Goal: Information Seeking & Learning: Find specific fact

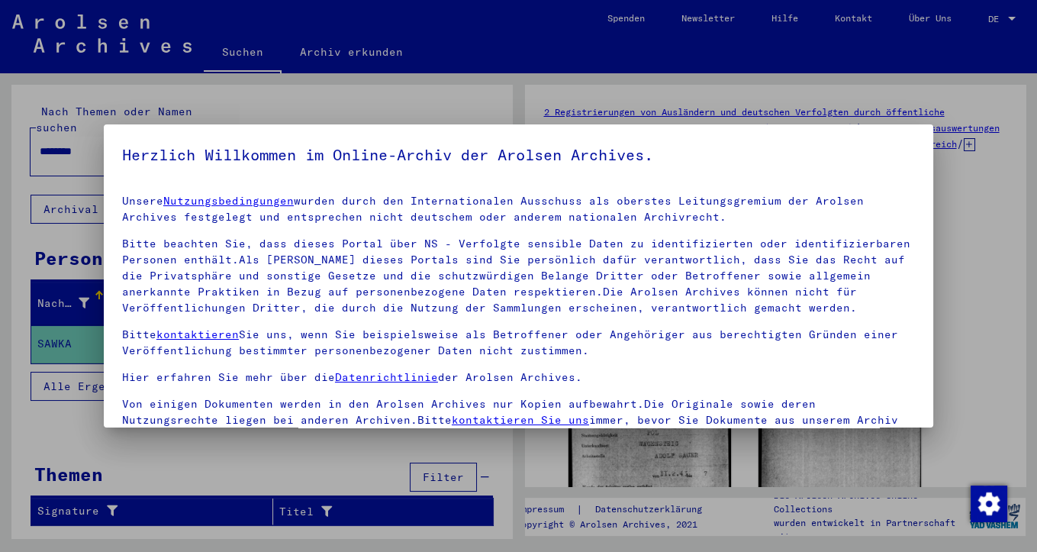
click at [1010, 17] on div at bounding box center [518, 276] width 1037 height 552
click at [1011, 17] on div at bounding box center [518, 276] width 1037 height 552
click at [990, 20] on div at bounding box center [518, 276] width 1037 height 552
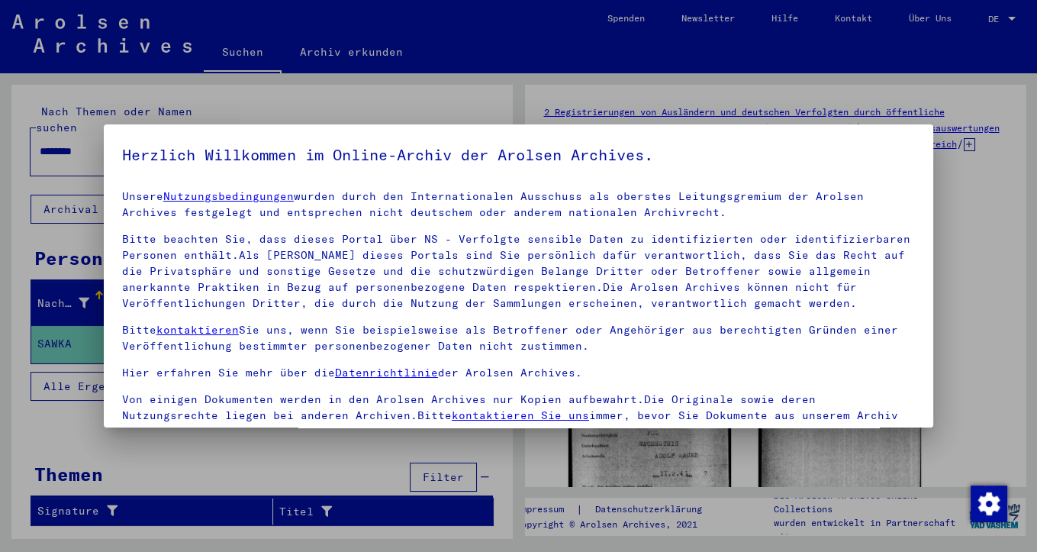
scroll to position [7, 0]
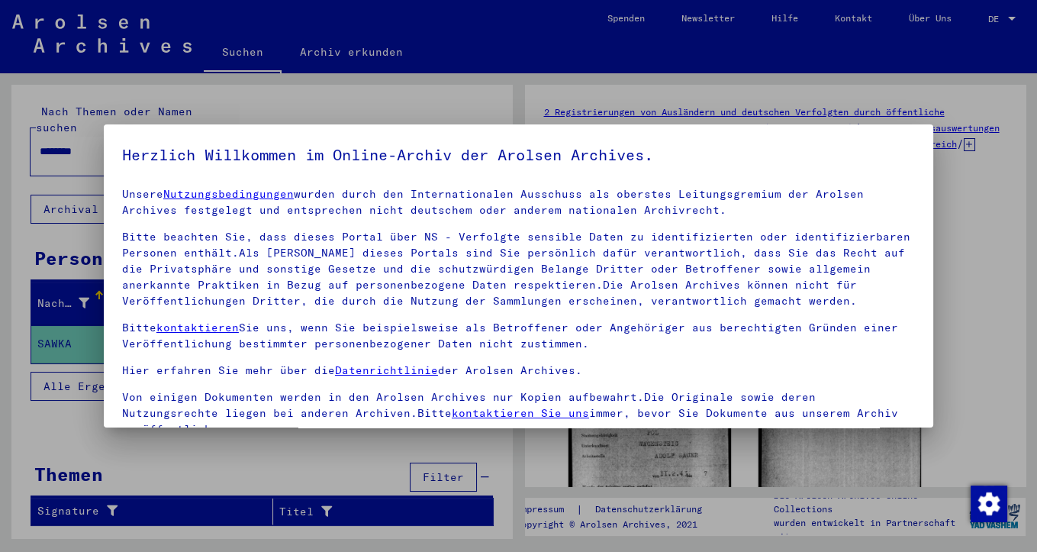
click at [910, 360] on div "Unsere Nutzungsbedingungen wurden durch den Internationalen Ausschuss als obers…" at bounding box center [518, 311] width 793 height 251
click at [970, 371] on div at bounding box center [518, 276] width 1037 height 552
click at [980, 197] on div at bounding box center [518, 276] width 1037 height 552
click at [890, 169] on yv-its-agree-protection-component "Herzlich Willkommen im Online-Archiv der Arolsen Archives. Unsere Nutzungsbedin…" at bounding box center [518, 342] width 793 height 398
click at [1008, 244] on div at bounding box center [518, 276] width 1037 height 552
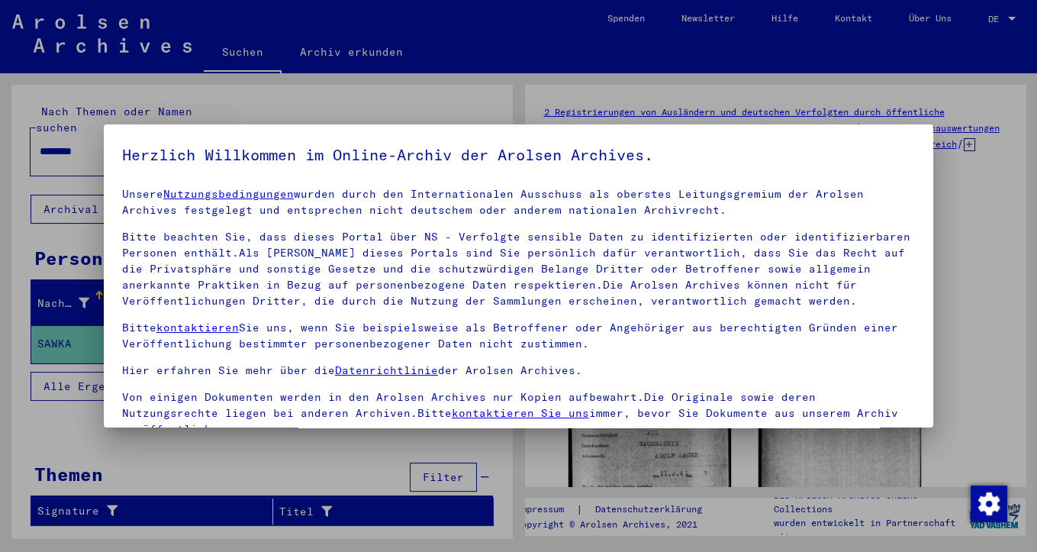
drag, startPoint x: 1035, startPoint y: 139, endPoint x: 1027, endPoint y: 143, distance: 8.9
click at [1029, 143] on div at bounding box center [518, 276] width 1037 height 552
click at [998, 18] on div at bounding box center [518, 276] width 1037 height 552
click at [1013, 18] on div at bounding box center [518, 276] width 1037 height 552
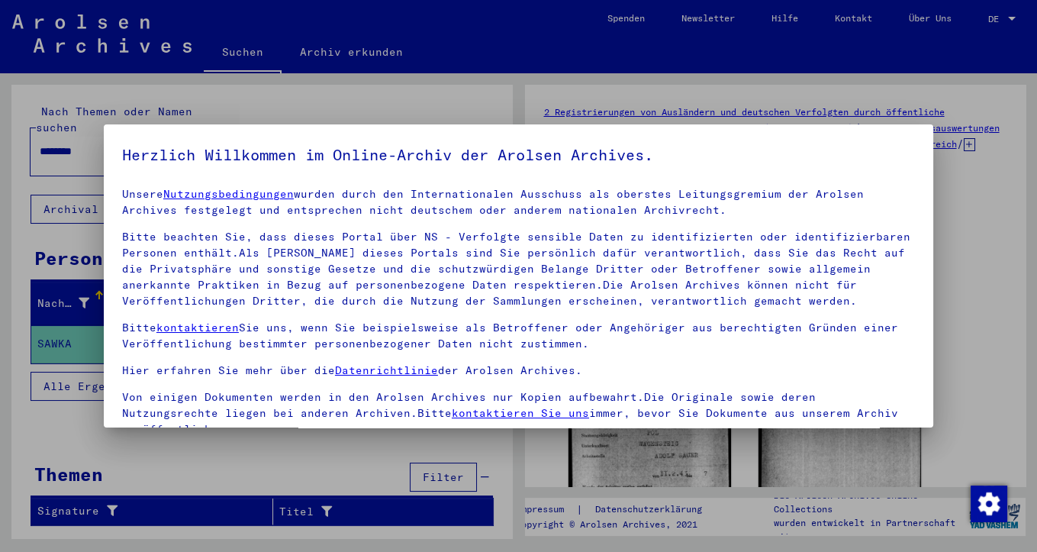
click at [1013, 18] on div at bounding box center [518, 276] width 1037 height 552
click at [330, 51] on div at bounding box center [518, 276] width 1037 height 552
click at [314, 52] on div at bounding box center [518, 276] width 1037 height 552
click at [249, 48] on div at bounding box center [518, 276] width 1037 height 552
click at [83, 20] on div at bounding box center [518, 276] width 1037 height 552
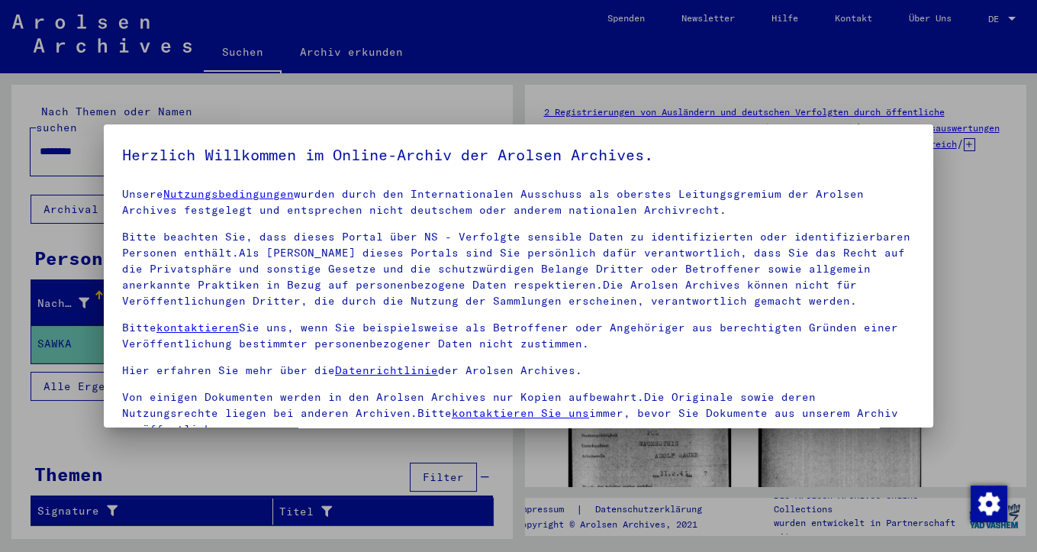
click at [89, 47] on div at bounding box center [518, 276] width 1037 height 552
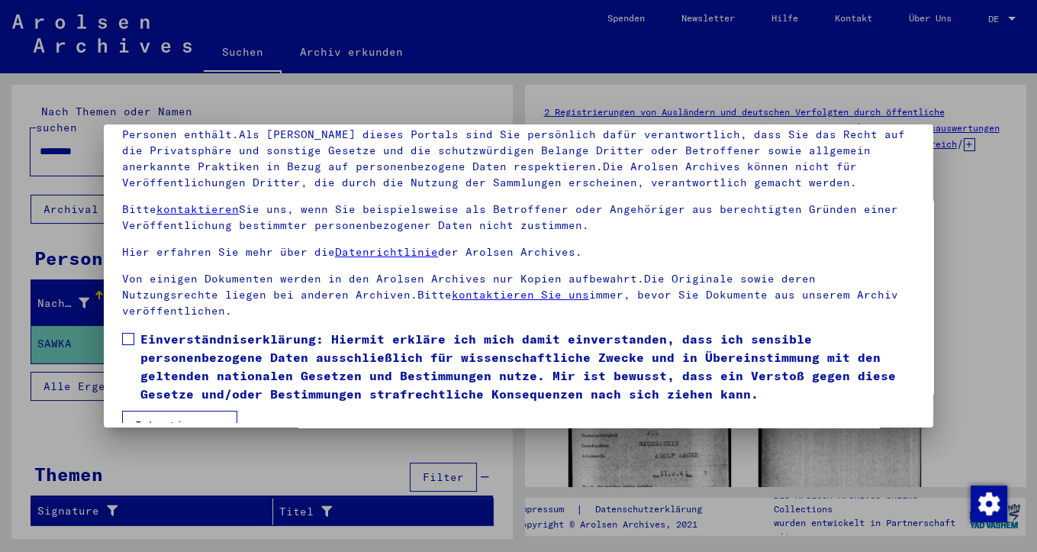
scroll to position [131, 0]
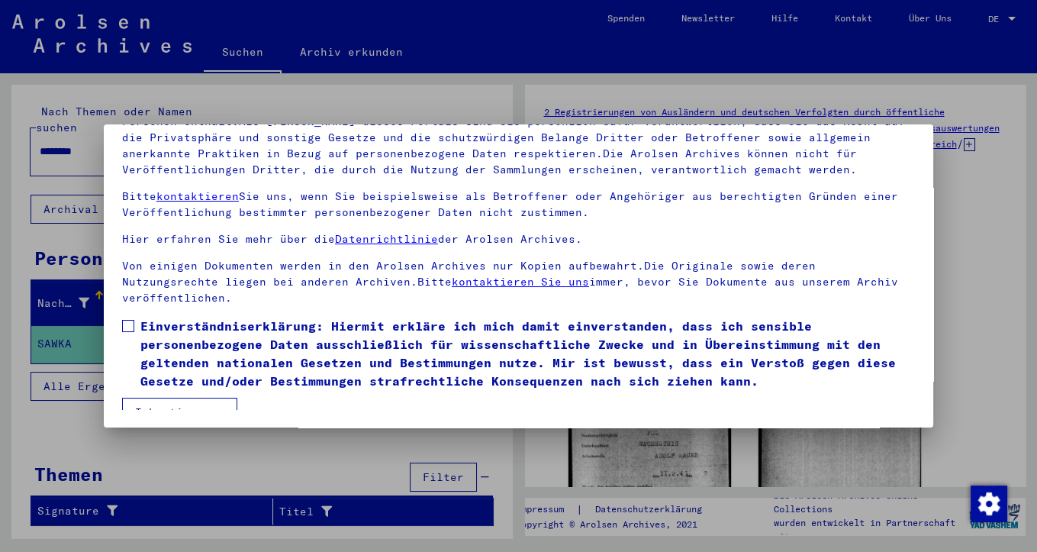
click at [179, 398] on button "Ich stimme zu" at bounding box center [179, 412] width 115 height 29
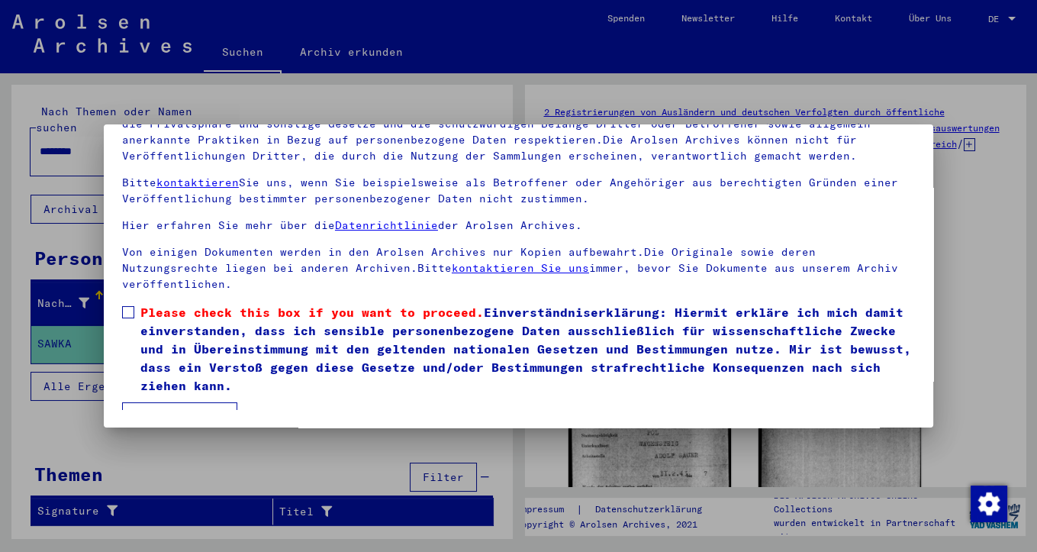
scroll to position [25, 0]
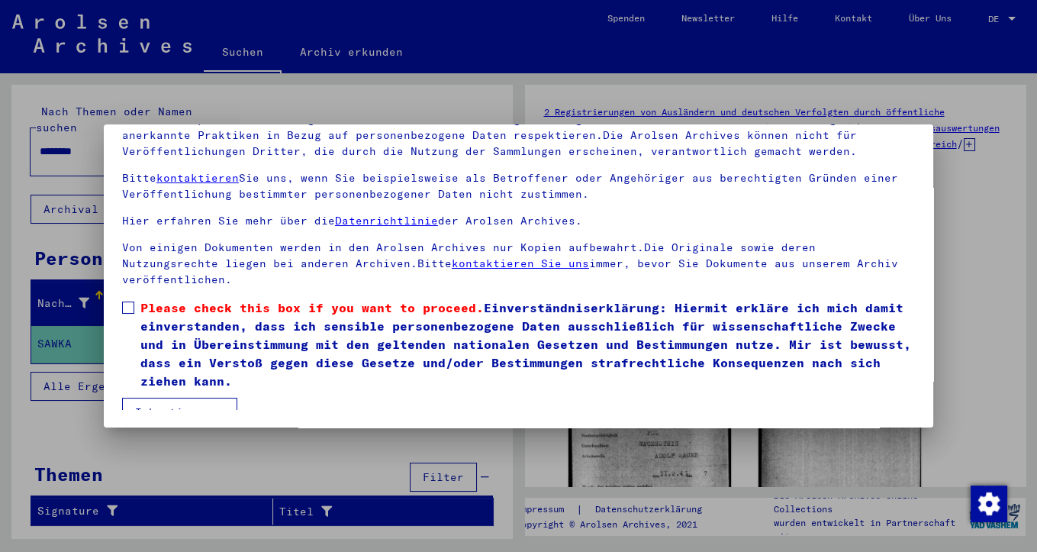
click at [201, 398] on button "Ich stimme zu" at bounding box center [179, 412] width 115 height 29
click at [127, 301] on span at bounding box center [128, 307] width 12 height 12
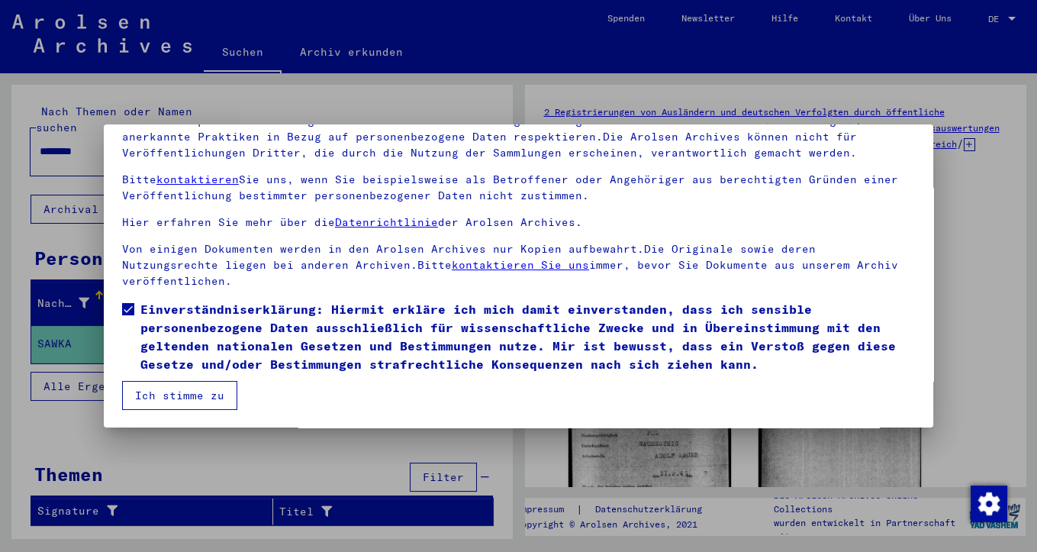
scroll to position [7, 0]
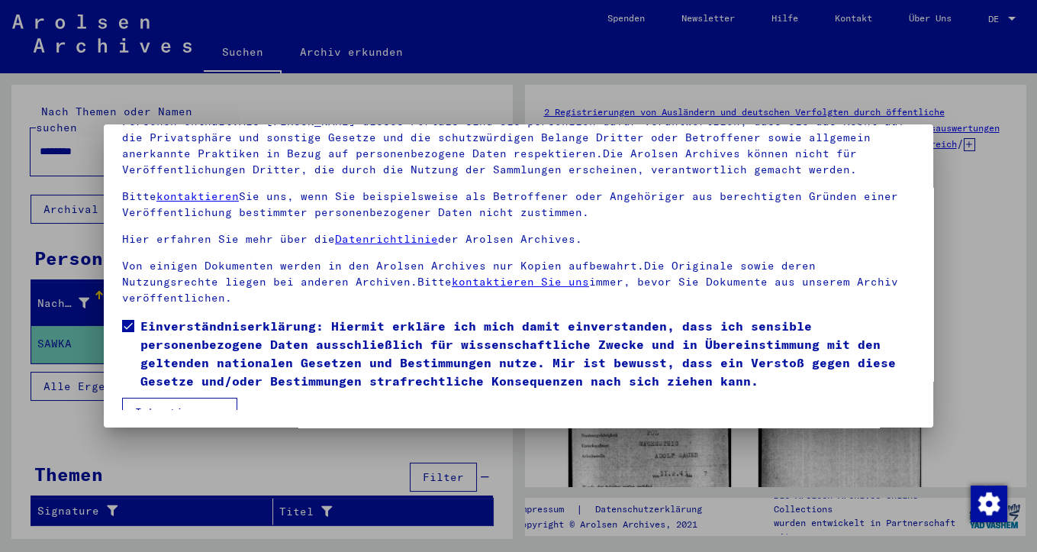
click at [207, 398] on button "Ich stimme zu" at bounding box center [179, 412] width 115 height 29
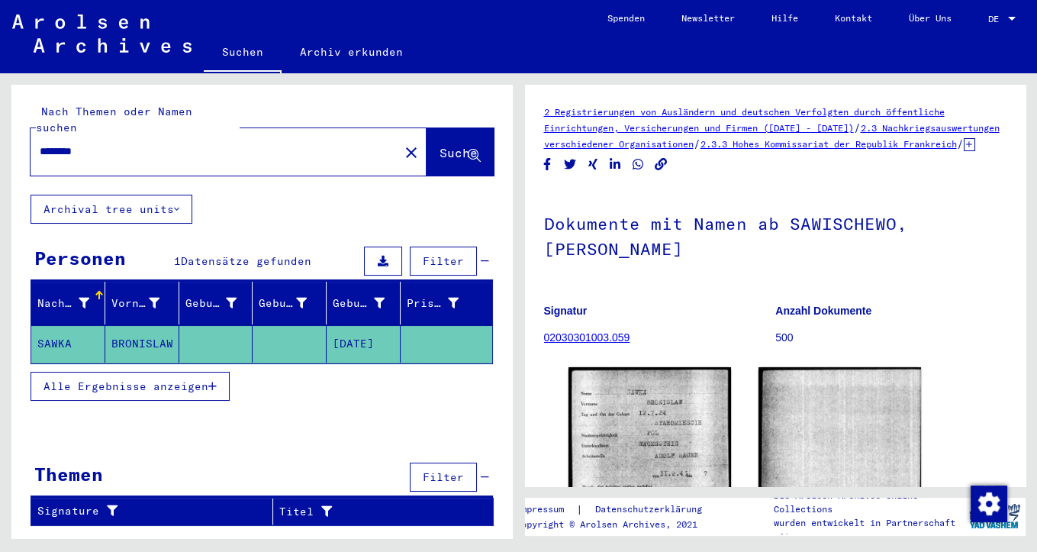
click at [1014, 20] on div at bounding box center [1012, 19] width 8 height 4
click at [971, 26] on span "English" at bounding box center [973, 26] width 37 height 11
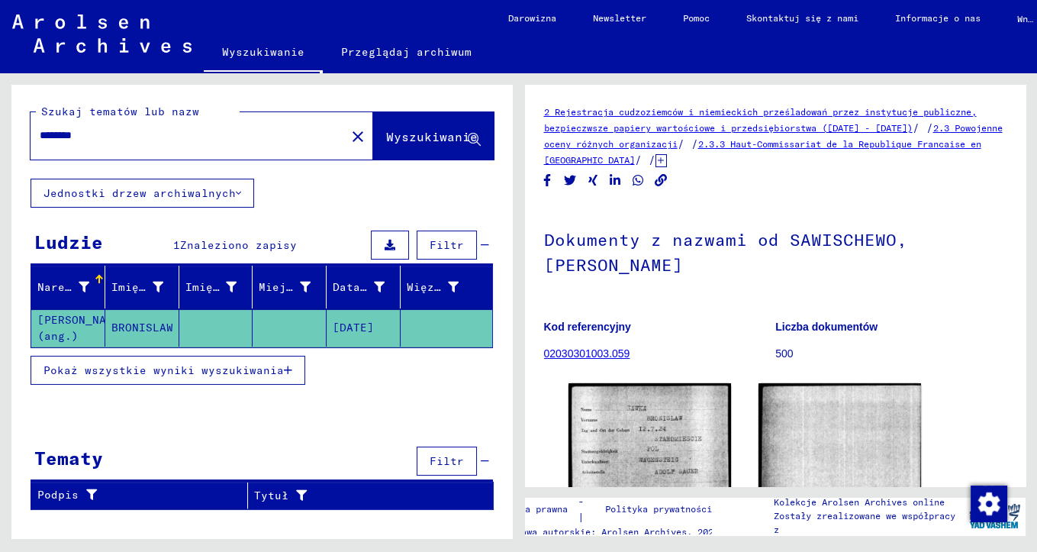
click at [270, 370] on span "Pokaż wszystkie wyniki wyszukiwania" at bounding box center [164, 370] width 240 height 14
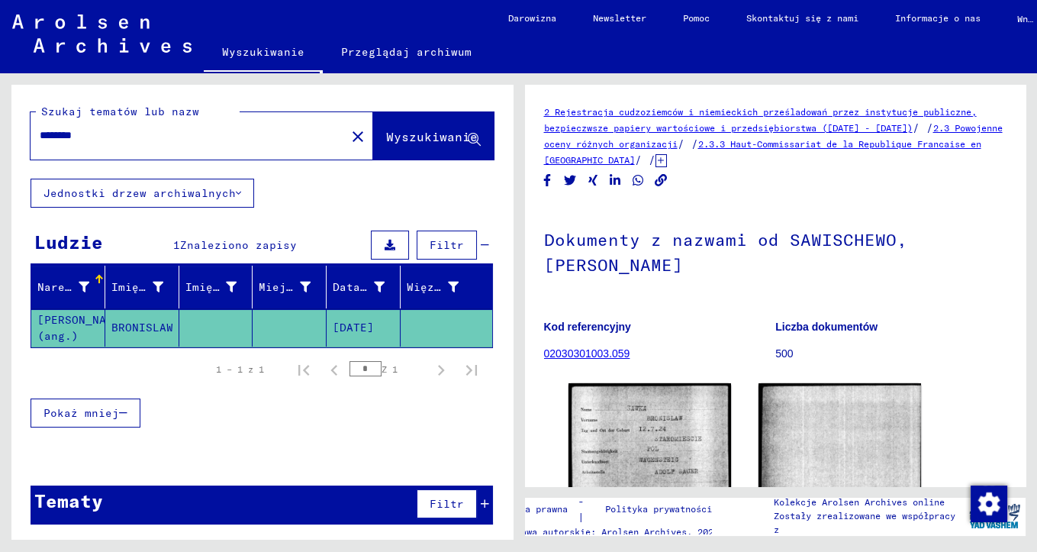
click at [321, 139] on input "********" at bounding box center [188, 135] width 297 height 16
drag, startPoint x: 156, startPoint y: 131, endPoint x: 28, endPoint y: 128, distance: 127.5
click at [40, 128] on input "********" at bounding box center [188, 135] width 297 height 16
type input "*****"
click at [453, 134] on span "Wyszukiwanie" at bounding box center [432, 136] width 92 height 15
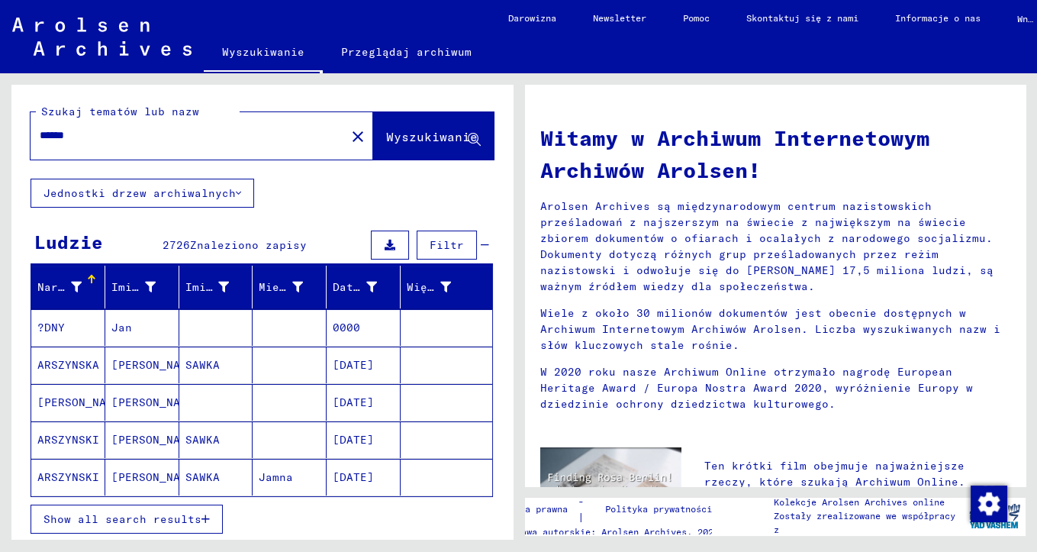
click at [88, 144] on div "*****" at bounding box center [179, 135] width 297 height 34
click at [349, 140] on mat-icon "close" at bounding box center [358, 136] width 18 height 18
click at [111, 266] on div "Narezowe nazwisko [PERSON_NAME] i nazwisko [PERSON_NAME] i nazwisko dziewczyny …" at bounding box center [261, 410] width 501 height 288
click at [118, 266] on div "Narezowe nazwisko [PERSON_NAME] i nazwisko [PERSON_NAME] i nazwisko dziewczyny …" at bounding box center [261, 410] width 501 height 288
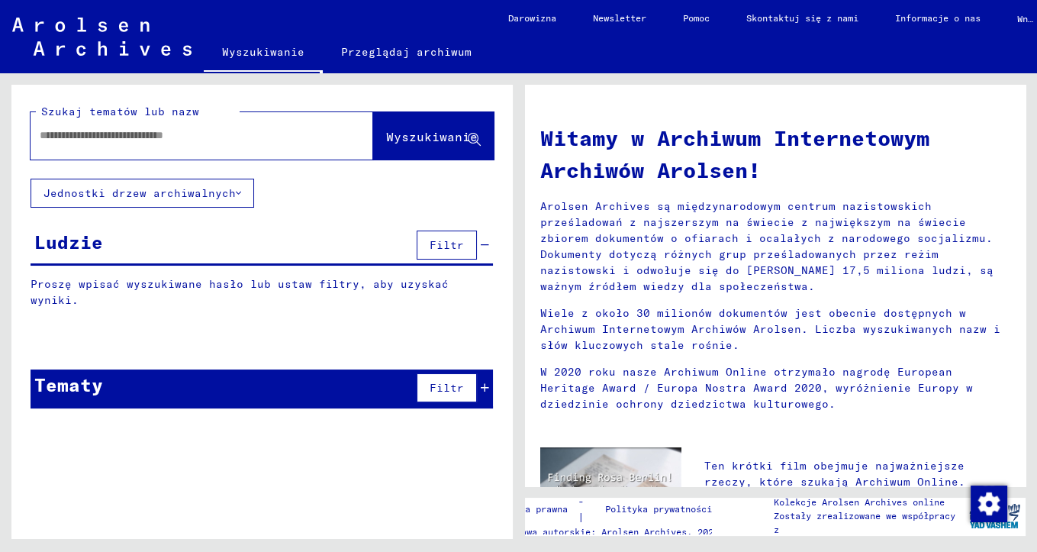
click at [253, 133] on input "text" at bounding box center [184, 135] width 288 height 16
type input "**********"
click at [472, 137] on icon at bounding box center [474, 140] width 13 height 13
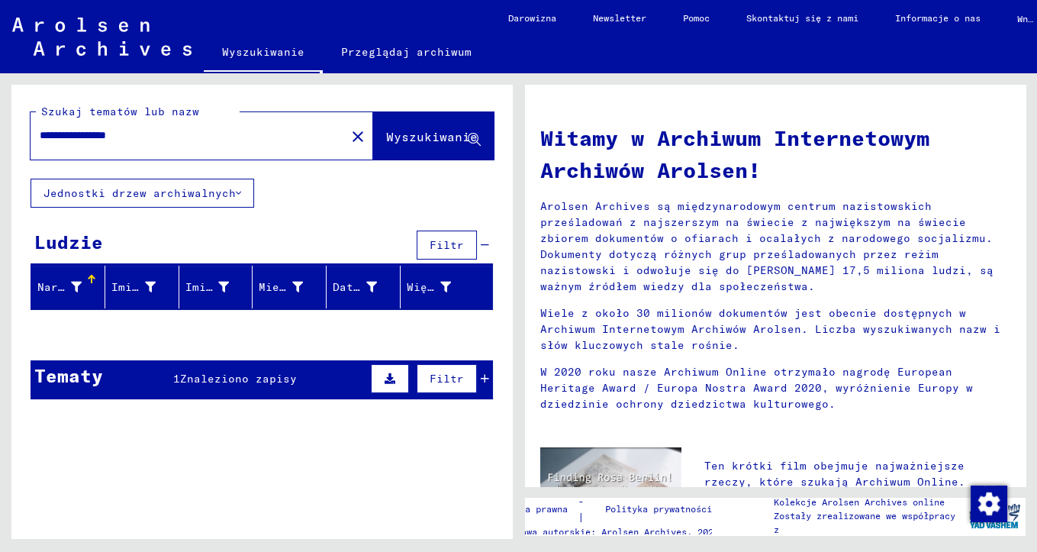
click at [392, 375] on icon at bounding box center [390, 378] width 11 height 11
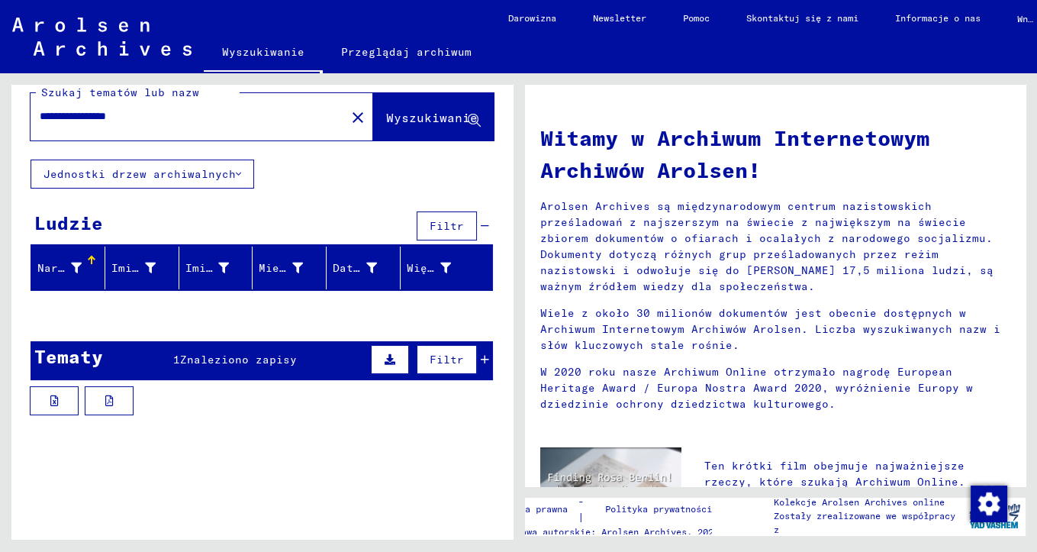
scroll to position [29, 0]
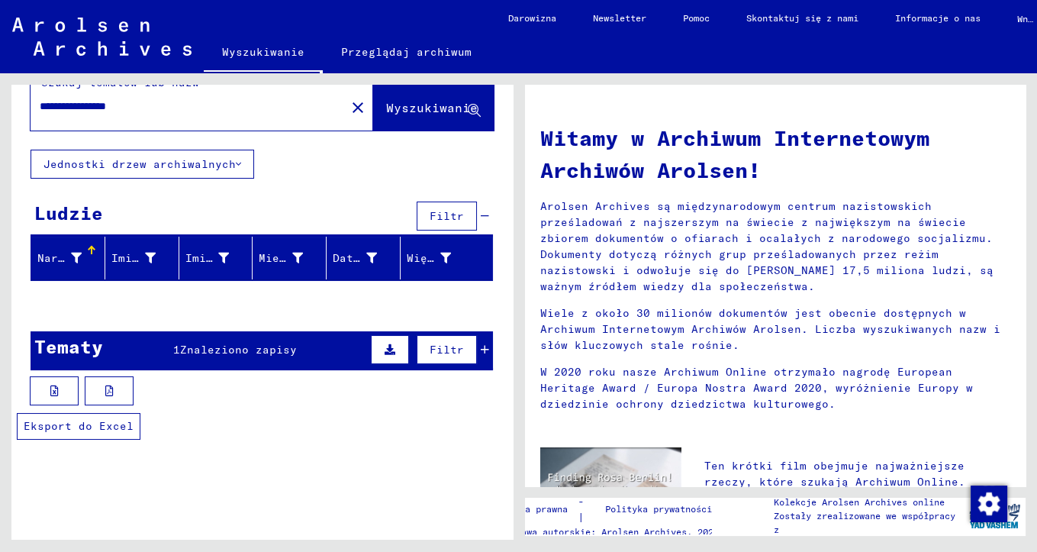
click at [63, 385] on button at bounding box center [54, 390] width 49 height 29
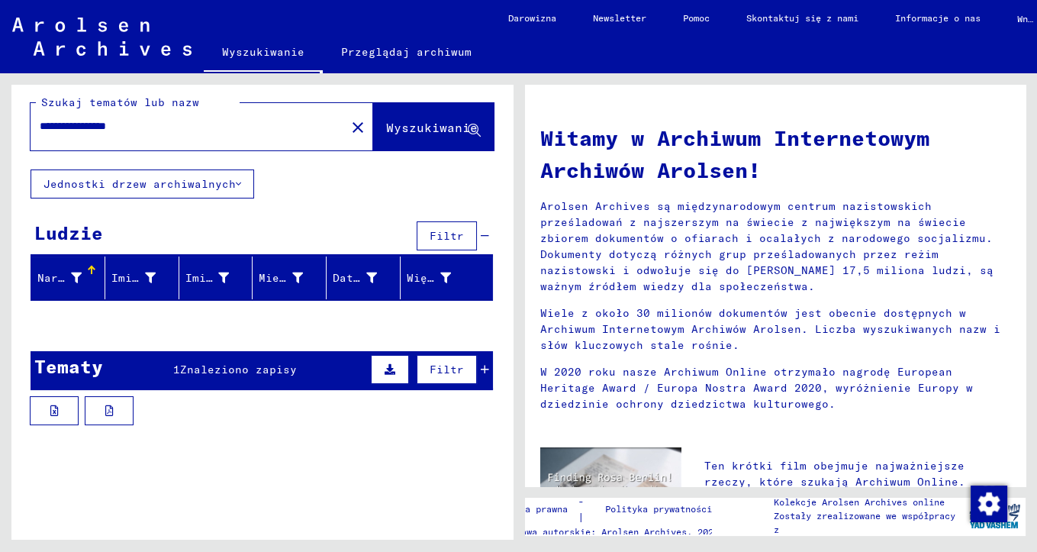
scroll to position [0, 0]
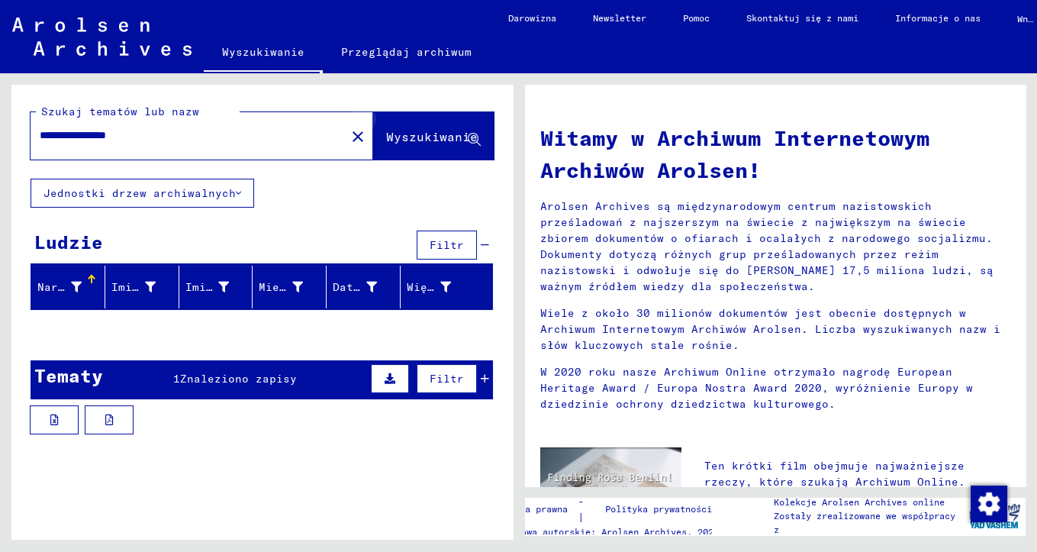
click at [470, 137] on icon at bounding box center [474, 140] width 13 height 13
click at [165, 135] on input "**********" at bounding box center [184, 135] width 288 height 16
click at [74, 322] on div at bounding box center [261, 331] width 501 height 19
click at [89, 277] on div at bounding box center [90, 277] width 5 height 5
click at [76, 282] on div "Narezowe nazwisko" at bounding box center [59, 287] width 44 height 16
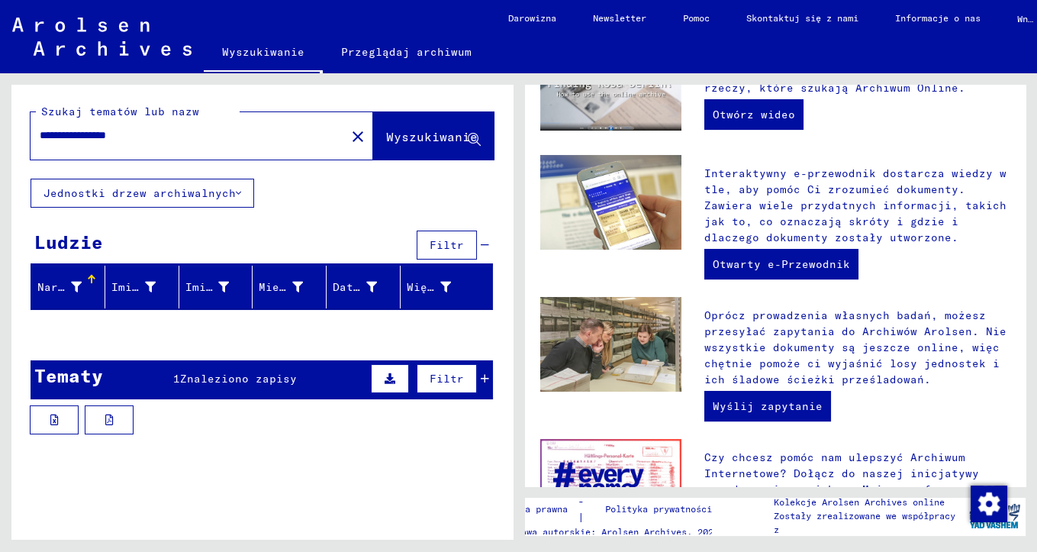
scroll to position [403, 0]
